Goal: Transaction & Acquisition: Purchase product/service

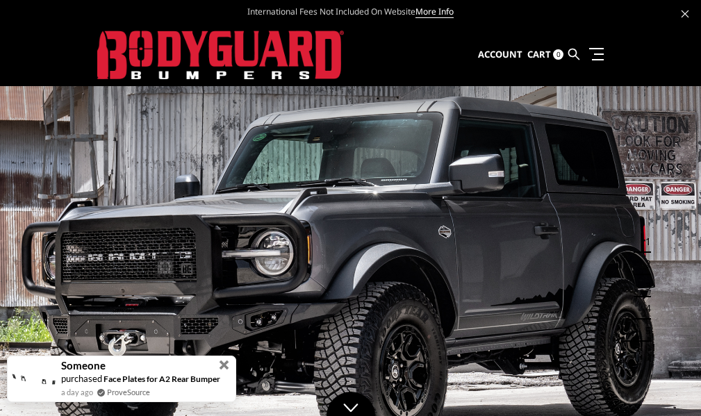
click at [228, 364] on span at bounding box center [224, 364] width 15 height 15
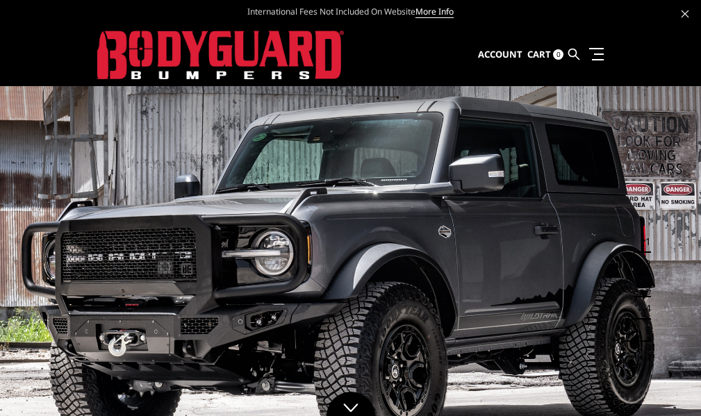
click at [0, 0] on span "Select Your Vehicle" at bounding box center [0, 0] width 0 height 0
click at [0, 0] on select "Select Year [DATE] 2024 2023 2022 2021 2020 2019 2018 2017 2016 2015 2014 2013 …" at bounding box center [0, 0] width 0 height 0
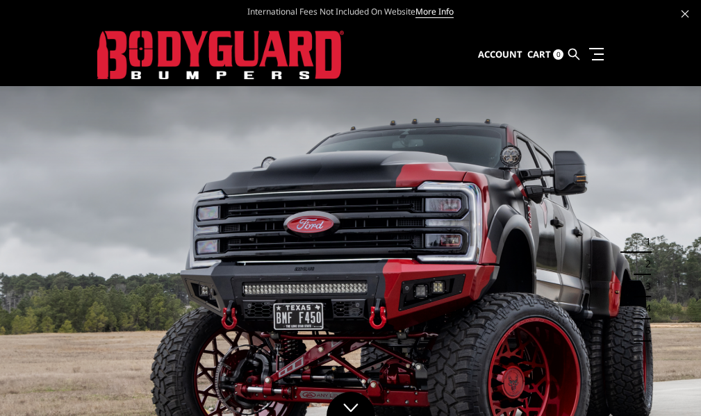
select select "yr_2019"
click at [0, 0] on select "Select Year [DATE] 2024 2023 2022 2021 2020 2019 2018 2017 2016 2015 2014 2013 …" at bounding box center [0, 0] width 0 height 0
click at [0, 0] on select "Select Make Chevrolet Ford GMC Nissan Ram Toyota" at bounding box center [0, 0] width 0 height 0
select select "mk_ram"
click at [0, 0] on select "Select Make Chevrolet Ford GMC Nissan Ram Toyota" at bounding box center [0, 0] width 0 height 0
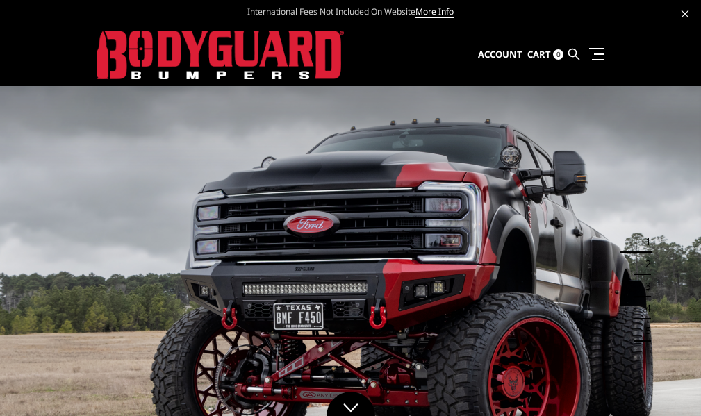
click at [0, 0] on select "Select Model 1500 6-Lug 1500 Rebel 2500 / 3500 4500 / 5500" at bounding box center [0, 0] width 0 height 0
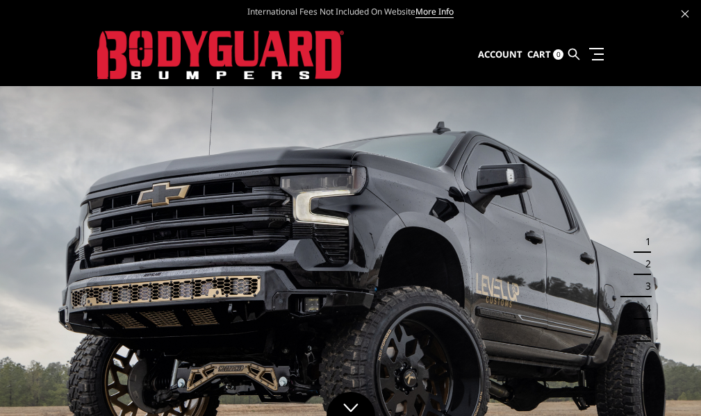
click at [0, 0] on select "Select Year [DATE] 2024 2023 2022 2021 2020 2019 2018 2017 2016 2015 2014 2013 …" at bounding box center [0, 0] width 0 height 0
select select "yr_2018"
click at [0, 0] on select "Select Year [DATE] 2024 2023 2022 2021 2020 2019 2018 2017 2016 2015 2014 2013 …" at bounding box center [0, 0] width 0 height 0
click at [0, 0] on select "Select Make Chevrolet Ford GMC Nissan Ram Toyota" at bounding box center [0, 0] width 0 height 0
select select "mk_ram"
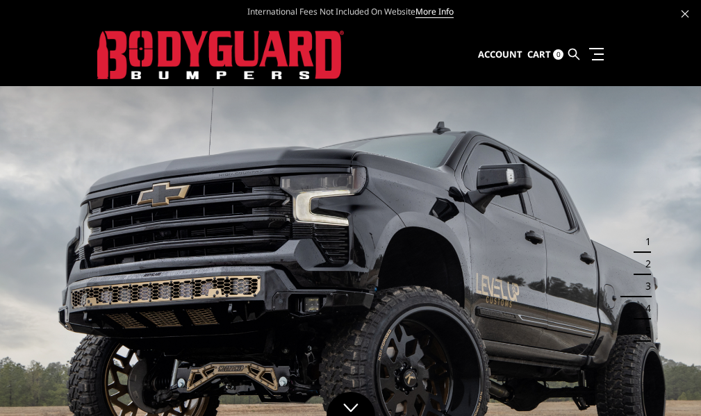
click at [0, 0] on select "Select Make Chevrolet Ford GMC Nissan Ram Toyota" at bounding box center [0, 0] width 0 height 0
click at [0, 0] on select "Select Model 1500 5-Lug 1500 Rebel 2500 / 3500 4500 / 5500" at bounding box center [0, 0] width 0 height 0
select select "md_1500-5-lug"
click at [0, 0] on select "Select Model 1500 5-Lug 1500 Rebel 2500 / 3500 4500 / 5500" at bounding box center [0, 0] width 0 height 0
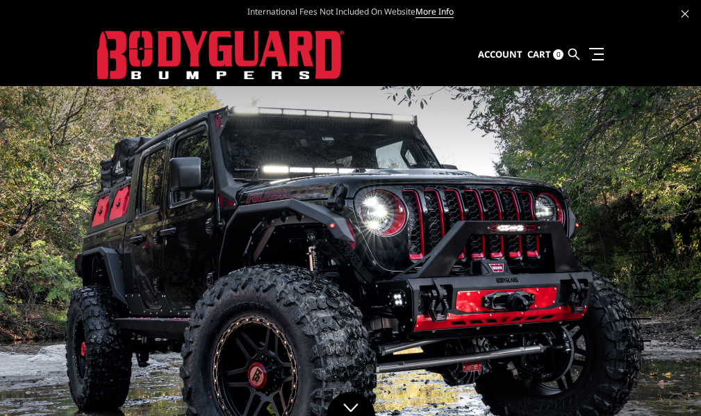
click at [0, 0] on input "Search" at bounding box center [0, 0] width 0 height 0
